Goal: Find specific page/section: Find specific page/section

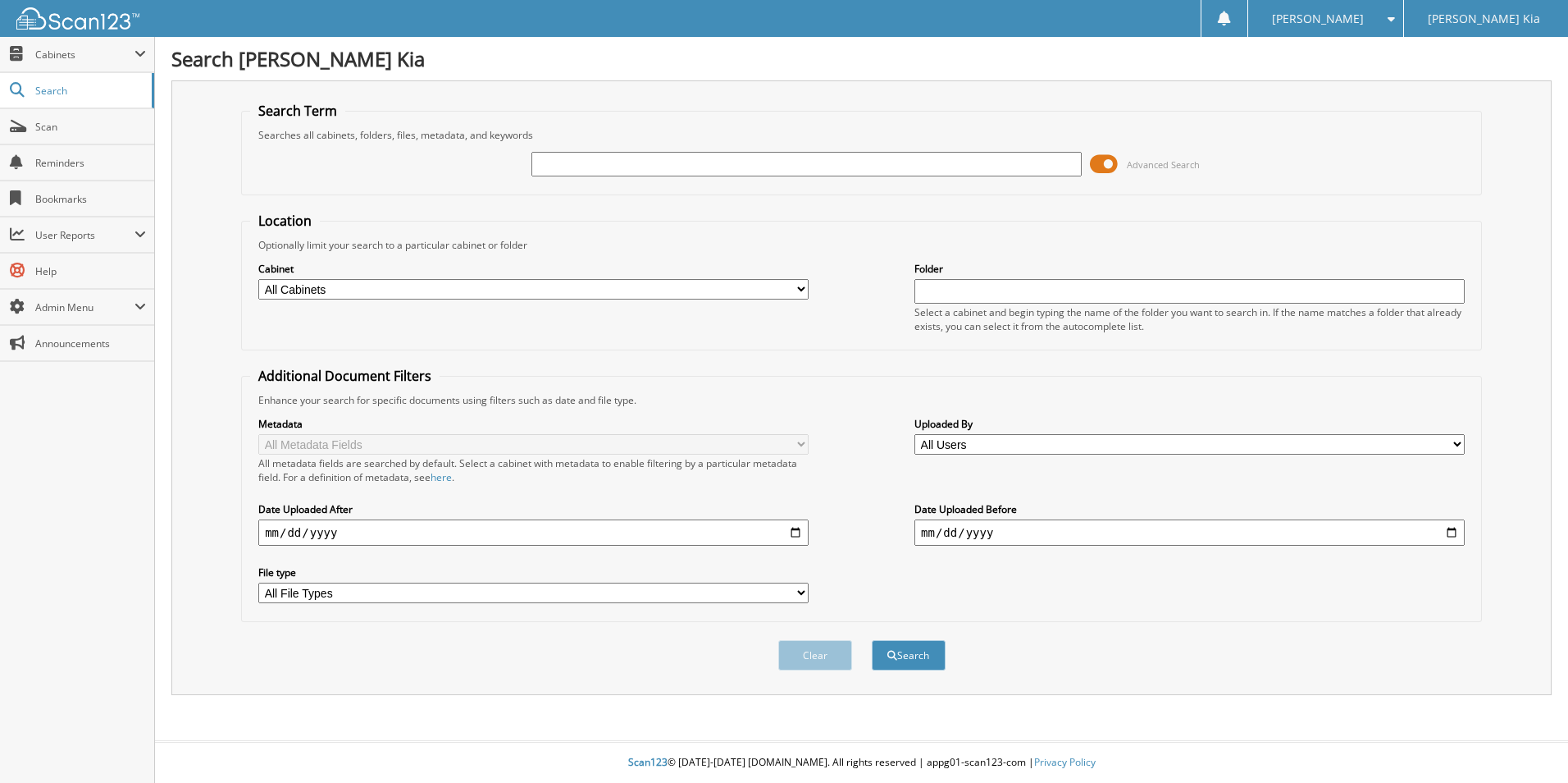
click at [107, 83] on span "Search" at bounding box center [89, 90] width 109 height 14
click at [103, 89] on span "Search" at bounding box center [89, 90] width 109 height 14
click at [141, 52] on span at bounding box center [139, 53] width 11 height 13
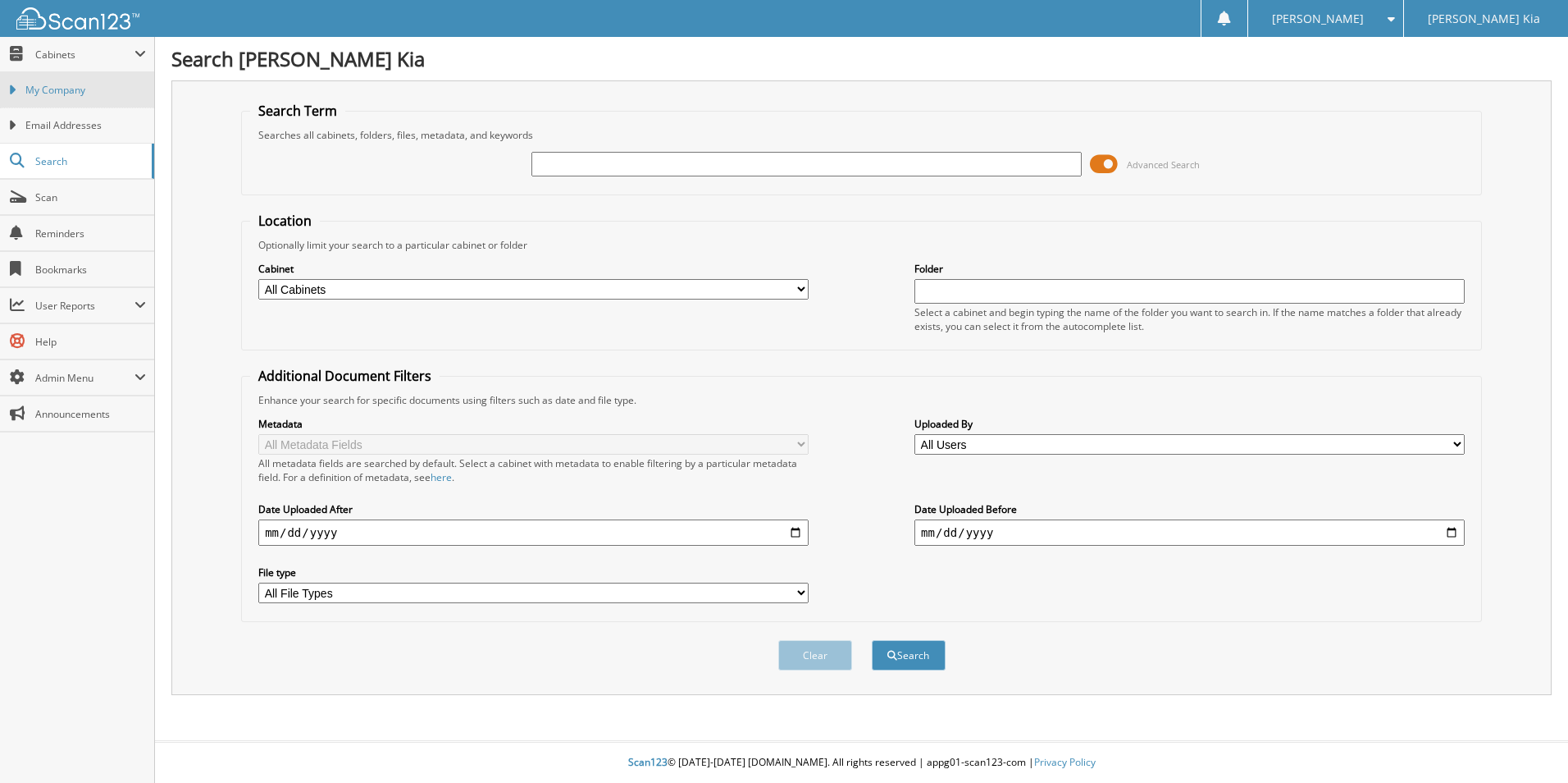
click at [120, 82] on link "My Company" at bounding box center [77, 89] width 154 height 35
